Goal: Find specific page/section: Find specific page/section

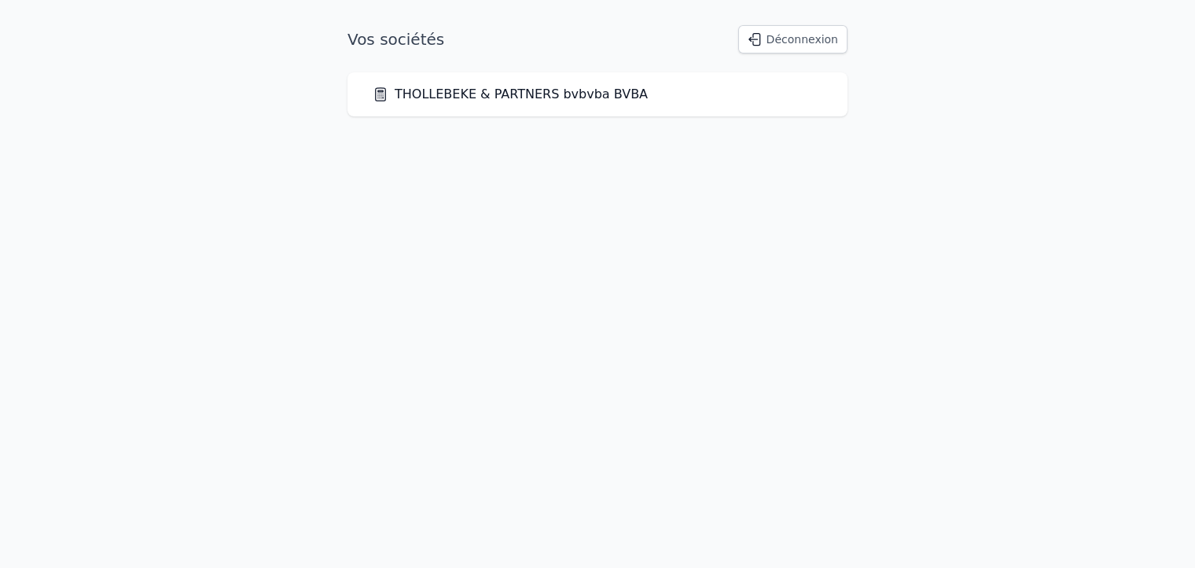
click at [528, 90] on link "THOLLEBEKE & PARTNERS bvbvba BVBA" at bounding box center [510, 94] width 275 height 19
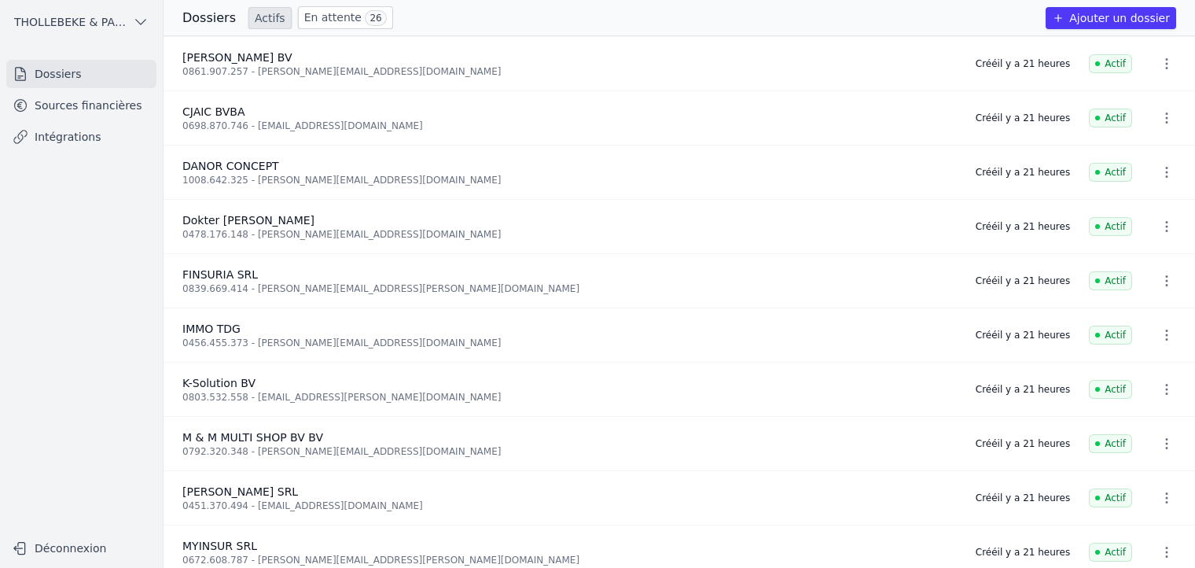
click at [337, 8] on link "En attente 26" at bounding box center [345, 17] width 95 height 23
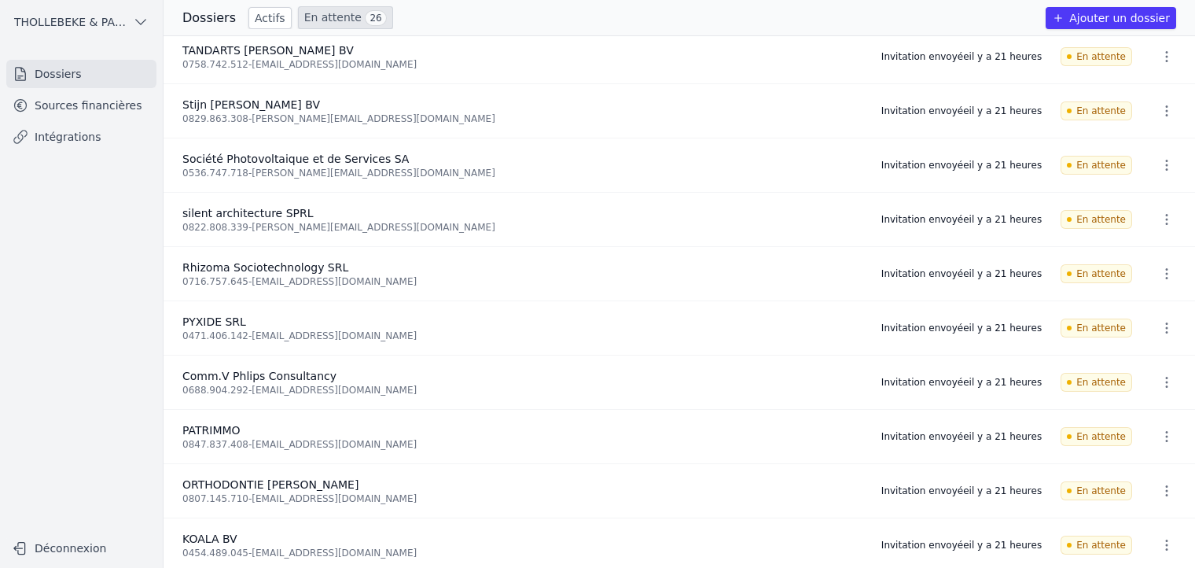
scroll to position [236, 0]
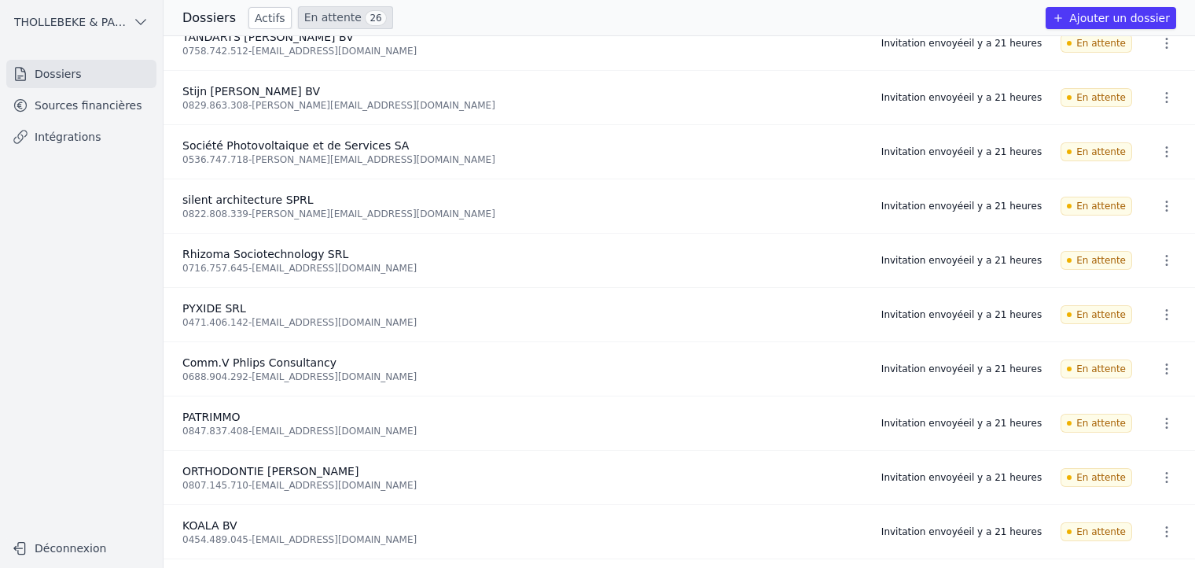
click at [79, 102] on link "Sources financières" at bounding box center [81, 105] width 150 height 28
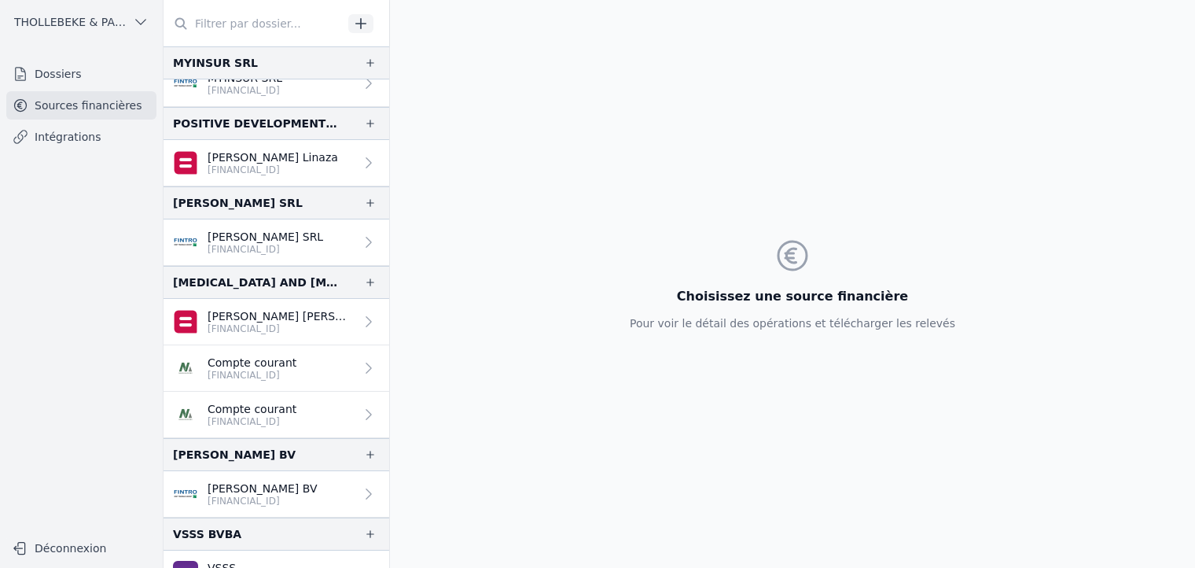
scroll to position [828, 0]
